Goal: Information Seeking & Learning: Check status

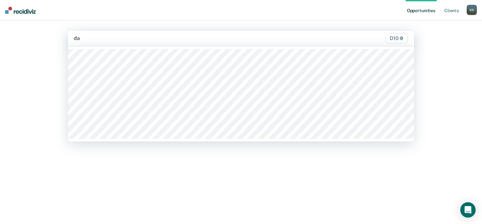
type input "dav"
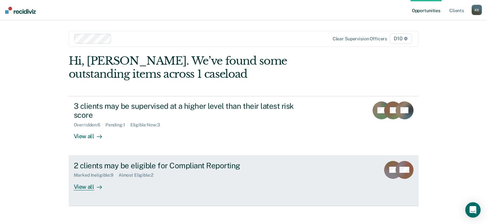
click at [92, 187] on div "View all" at bounding box center [92, 184] width 36 height 12
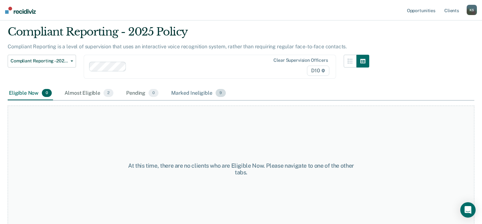
scroll to position [27, 0]
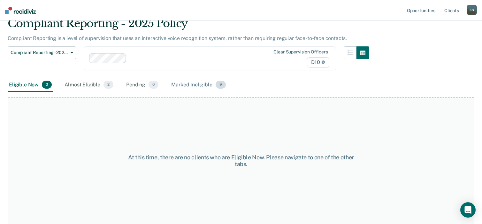
click at [197, 83] on div "Marked Ineligible 9" at bounding box center [198, 85] width 57 height 14
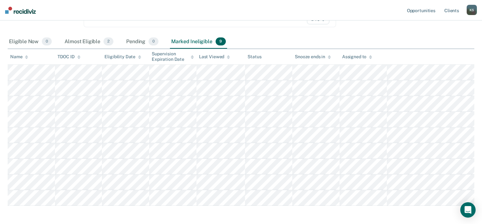
scroll to position [59, 0]
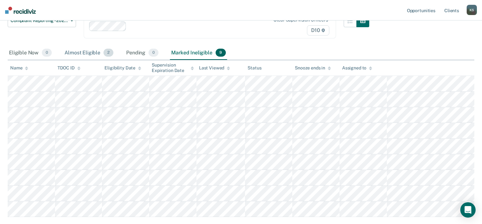
click at [89, 52] on div "Almost Eligible 2" at bounding box center [88, 53] width 51 height 14
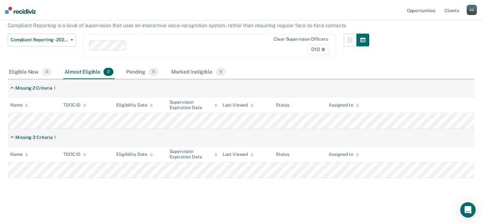
scroll to position [17, 0]
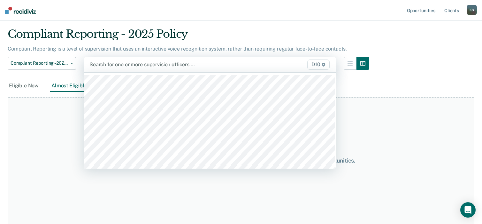
click at [107, 63] on div at bounding box center [173, 64] width 168 height 7
type input "ke"
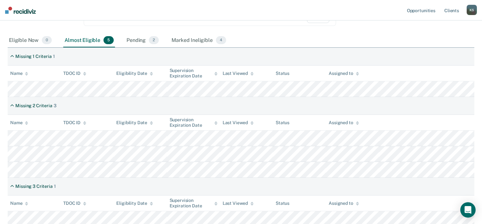
scroll to position [72, 0]
click at [203, 39] on div "Marked Ineligible 4" at bounding box center [198, 40] width 57 height 14
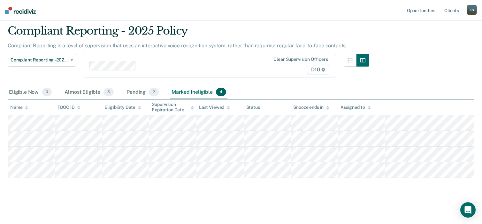
scroll to position [20, 0]
click at [140, 88] on div "Pending 2" at bounding box center [142, 92] width 35 height 14
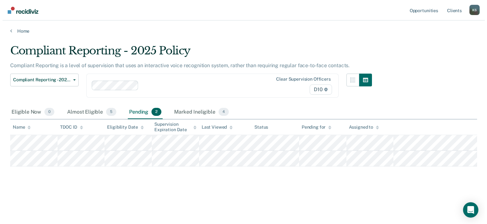
scroll to position [0, 0]
